Goal: Obtain resource: Obtain resource

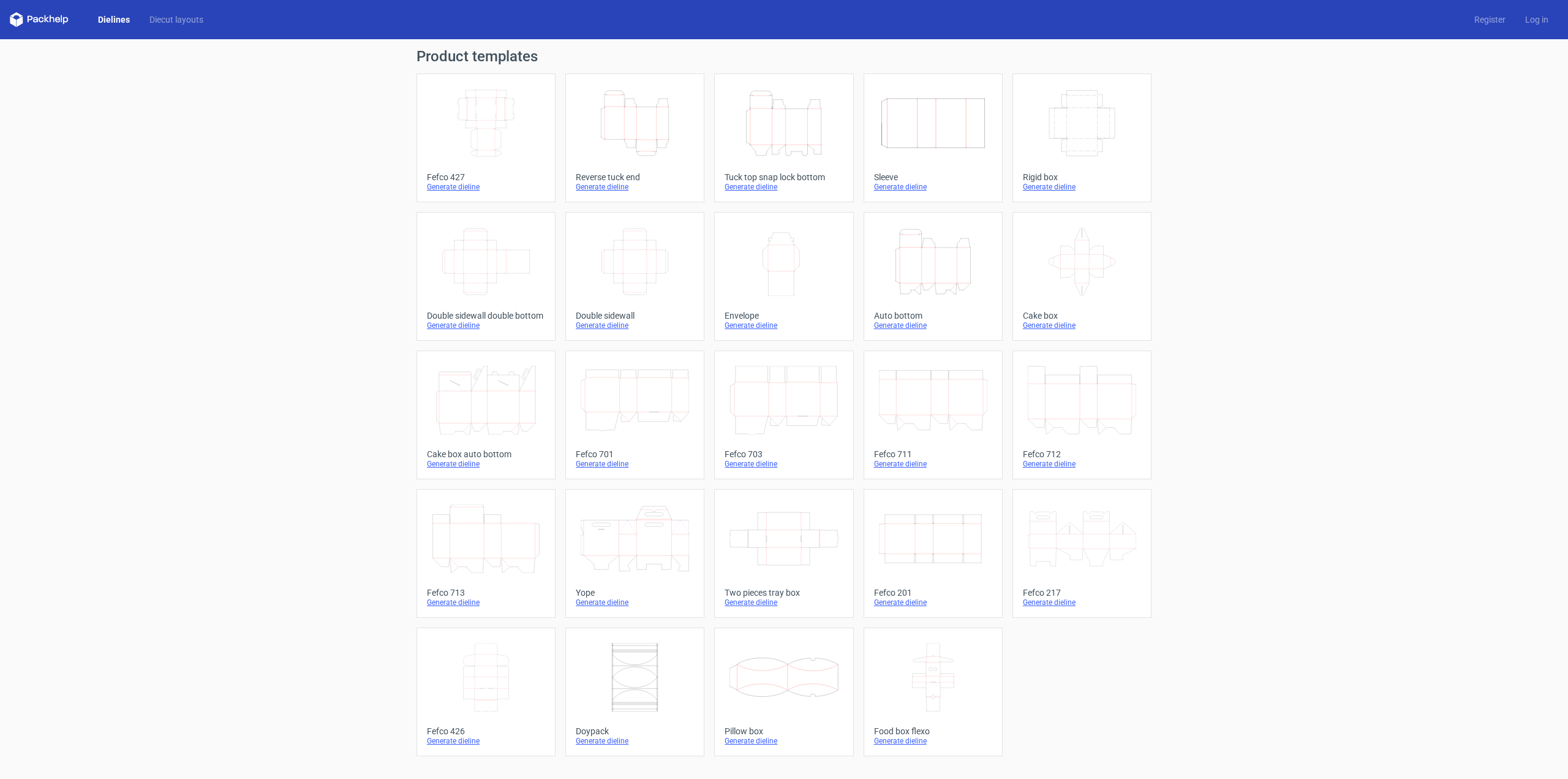
click at [510, 138] on icon "Width Depth Height" at bounding box center [486, 123] width 108 height 69
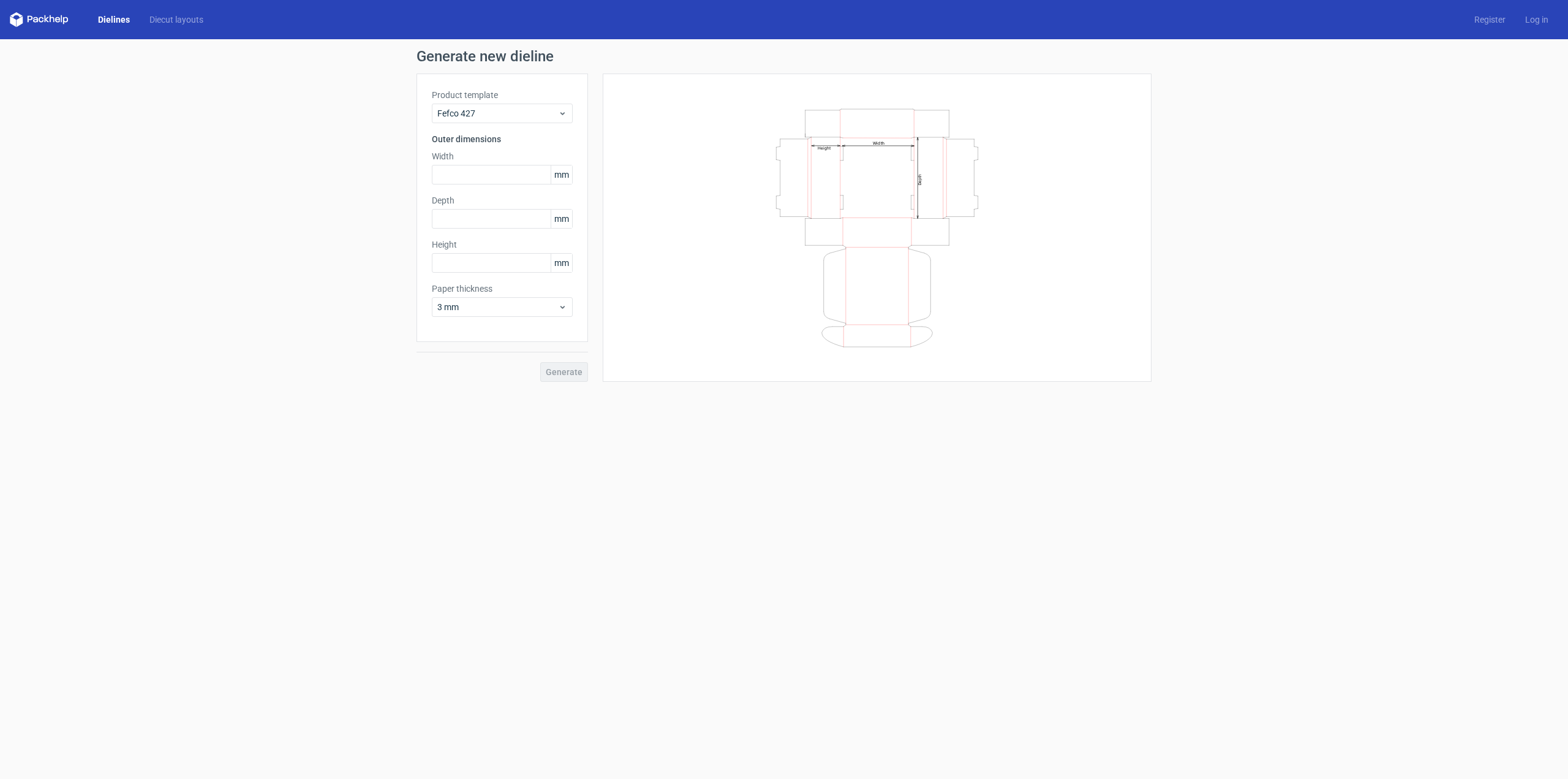
click at [554, 318] on div "Product template Fefco 427 Outer dimensions Width mm Depth mm Height mm Paper t…" at bounding box center [501, 207] width 171 height 268
click at [556, 310] on span "3 mm" at bounding box center [498, 307] width 120 height 12
click at [521, 383] on div "1.5 mm" at bounding box center [502, 392] width 131 height 20
click at [50, 21] on icon at bounding box center [52, 19] width 5 height 8
click at [119, 19] on link "Dielines" at bounding box center [114, 20] width 52 height 12
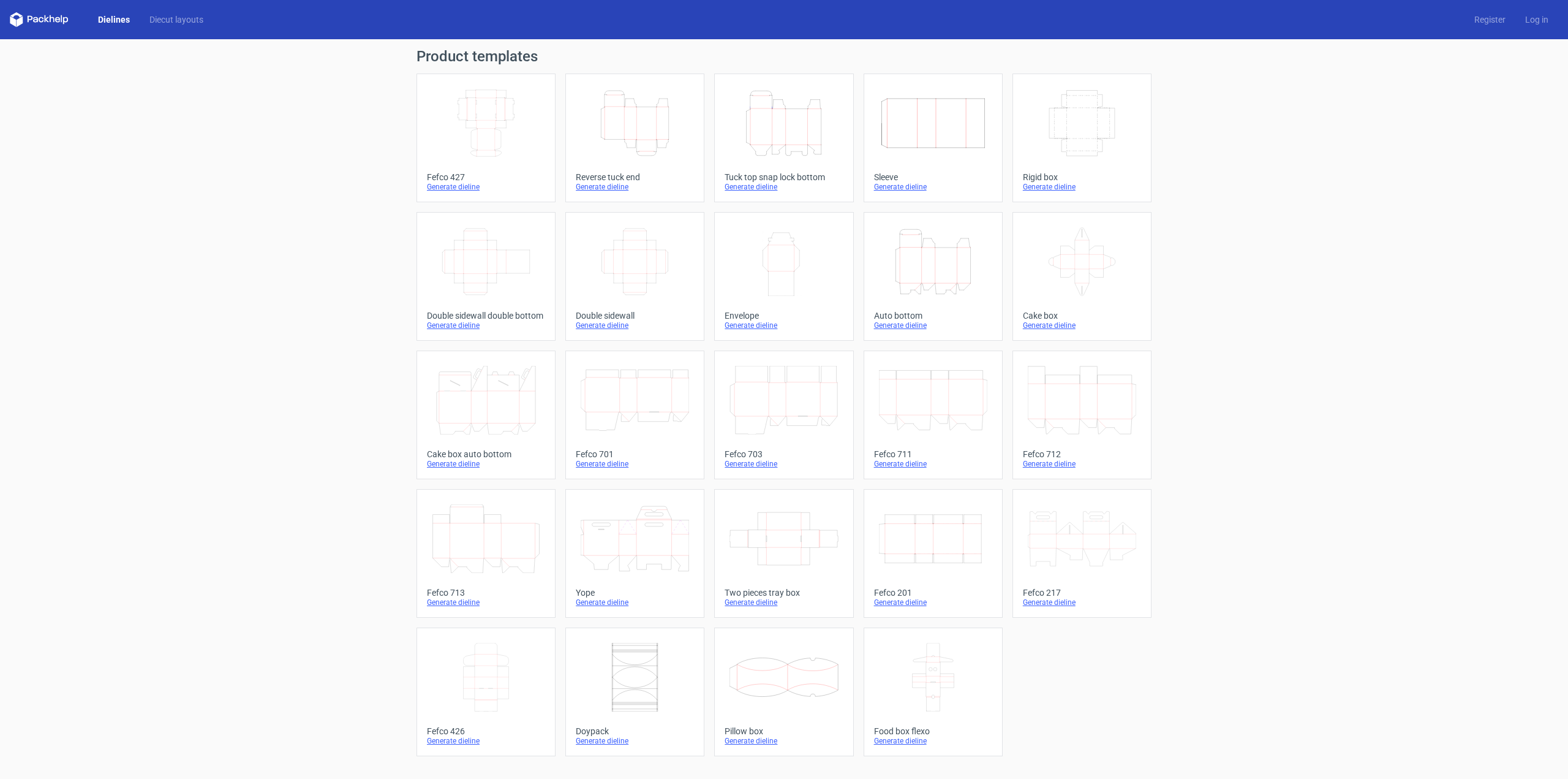
click at [1305, 308] on div "Product templates Width Depth Height Fefco 427 Generate dieline Height Depth Wi…" at bounding box center [784, 409] width 1568 height 739
